Goal: Information Seeking & Learning: Learn about a topic

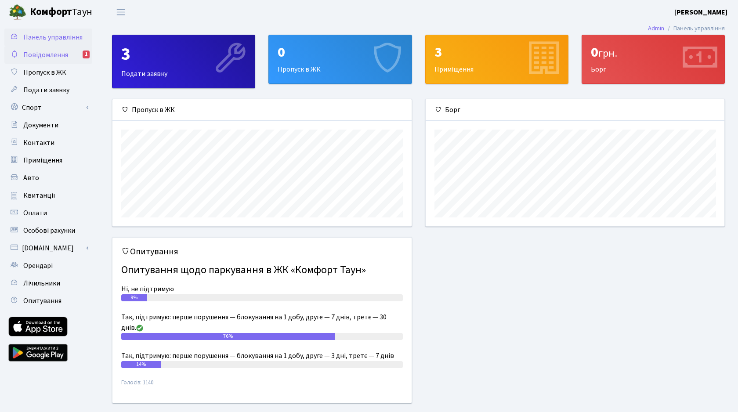
click at [41, 59] on span "Повідомлення" at bounding box center [45, 55] width 45 height 10
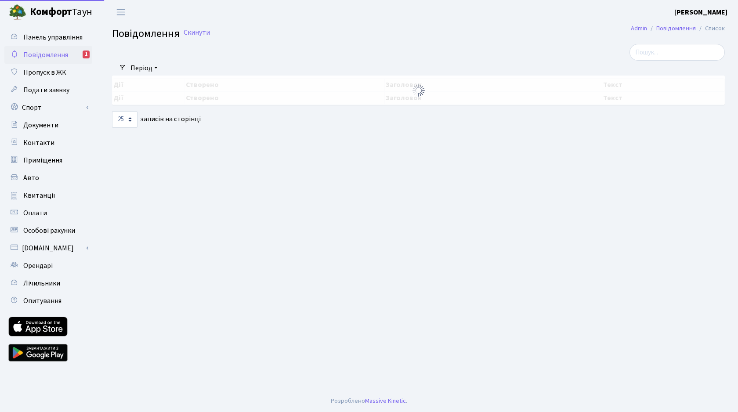
select select "25"
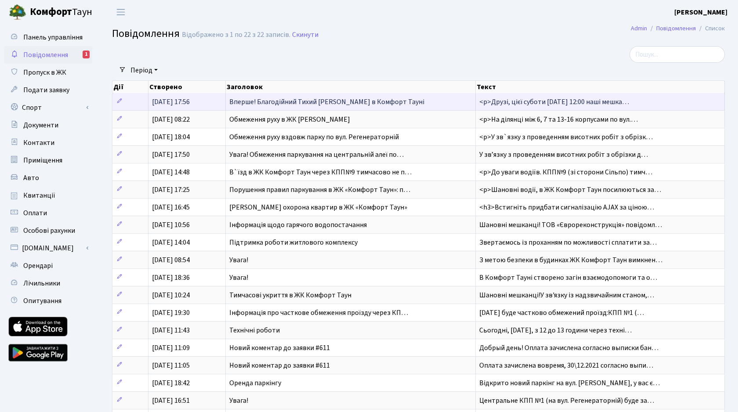
click at [327, 102] on span "Вперше! Благодійний Тихий [PERSON_NAME] в Комфорт Тауні" at bounding box center [326, 102] width 195 height 10
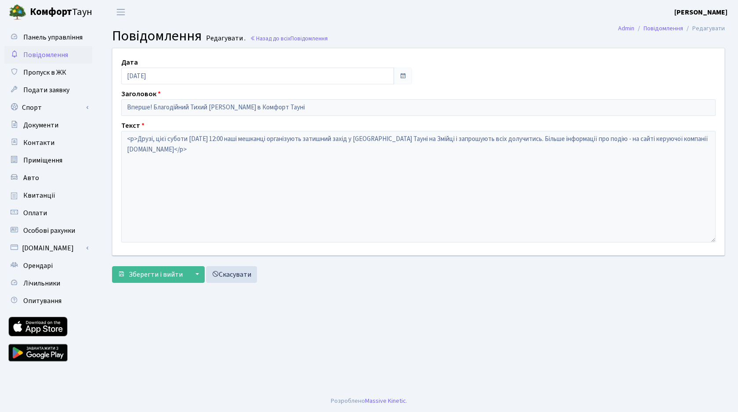
click at [55, 54] on span "Повідомлення" at bounding box center [45, 55] width 45 height 10
